Goal: Find contact information: Find contact information

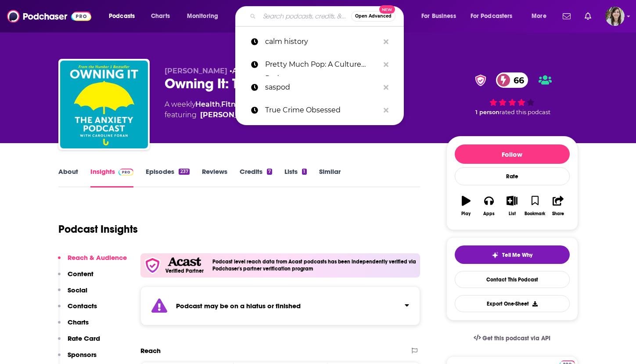
click at [295, 12] on input "Search podcasts, credits, & more..." at bounding box center [305, 16] width 92 height 14
paste input "Horror Fiction Anthology Podcast"
type input "Horror Fiction Anthology Podcast"
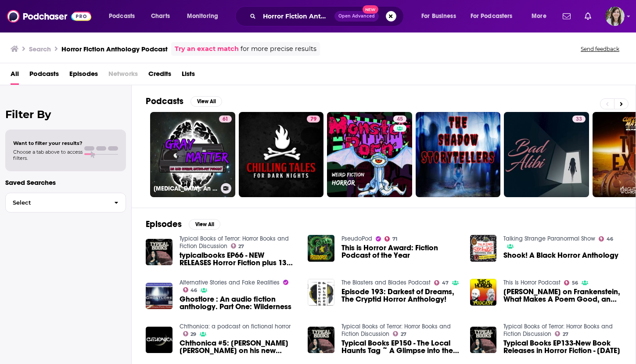
scroll to position [132, 0]
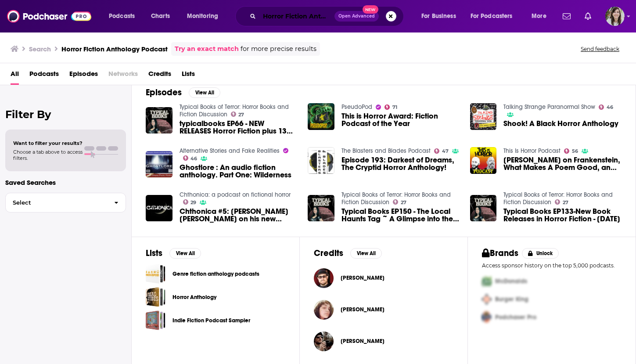
click at [308, 14] on input "Horror Fiction Anthology Podcast" at bounding box center [296, 16] width 75 height 14
click at [292, 17] on input "Horror Fiction Anthology Podcast" at bounding box center [296, 16] width 75 height 14
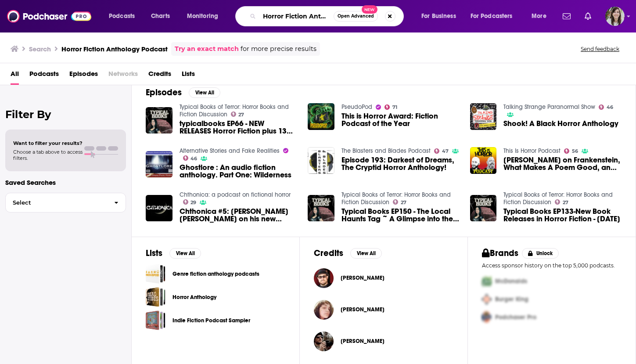
click at [292, 17] on input "Horror Fiction Anthology Podcast" at bounding box center [296, 16] width 74 height 14
type input "anthology of horror"
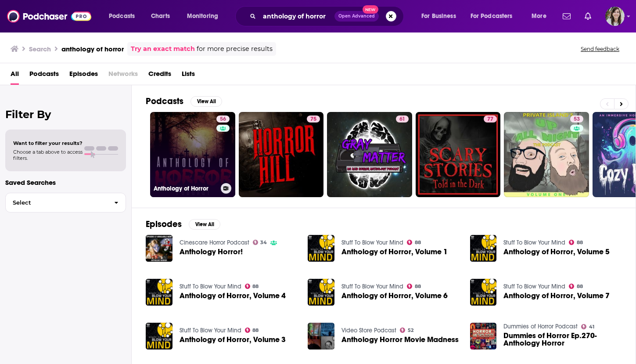
click at [195, 155] on link "56 Anthology of Horror" at bounding box center [192, 154] width 85 height 85
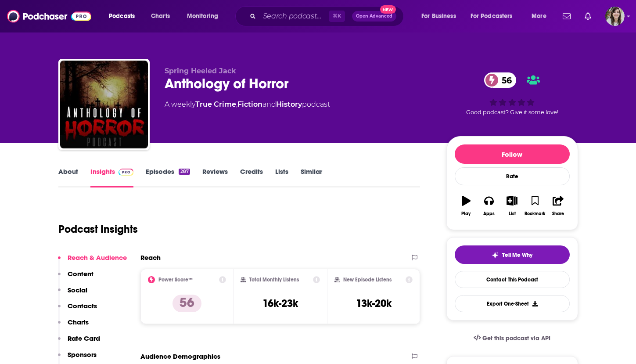
click at [208, 89] on div "Anthology of Horror 56" at bounding box center [299, 83] width 268 height 17
copy div "Anthology of Horror 56"
click at [289, 302] on h3 "16k-23k" at bounding box center [280, 303] width 36 height 13
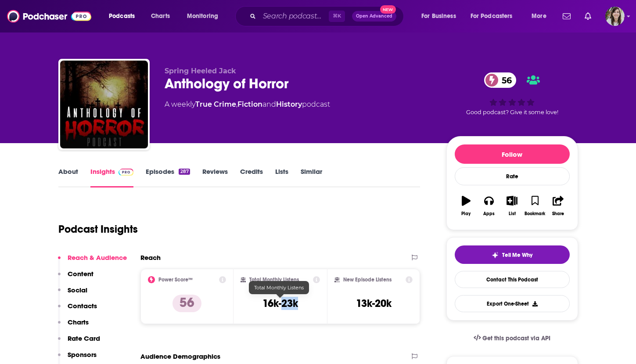
click at [289, 302] on h3 "16k-23k" at bounding box center [280, 303] width 36 height 13
copy div "16k-23k"
click at [521, 276] on link "Contact This Podcast" at bounding box center [512, 279] width 115 height 17
click at [221, 83] on div "Anthology of Horror 56" at bounding box center [299, 83] width 268 height 17
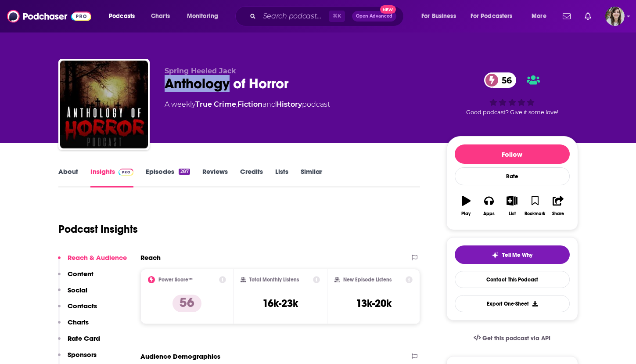
click at [221, 83] on div "Anthology of Horror 56" at bounding box center [299, 83] width 268 height 17
copy div "Anthology of Horror 56"
